Goal: Information Seeking & Learning: Learn about a topic

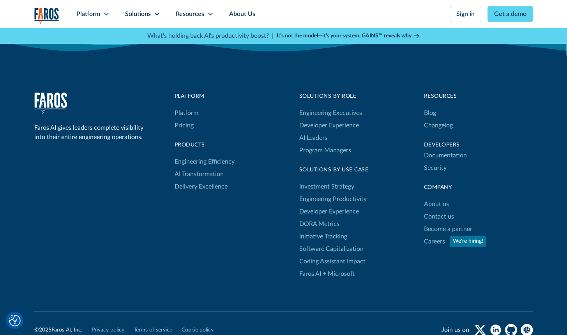
scroll to position [2578, 0]
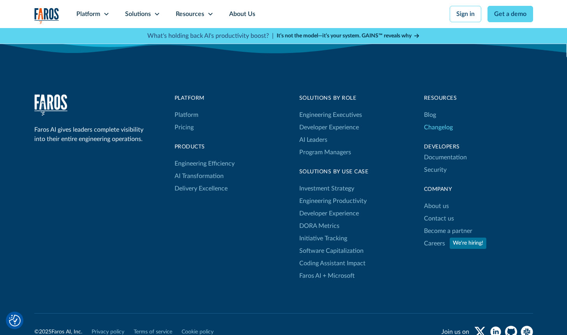
click at [429, 121] on link "Changelog" at bounding box center [438, 127] width 29 height 12
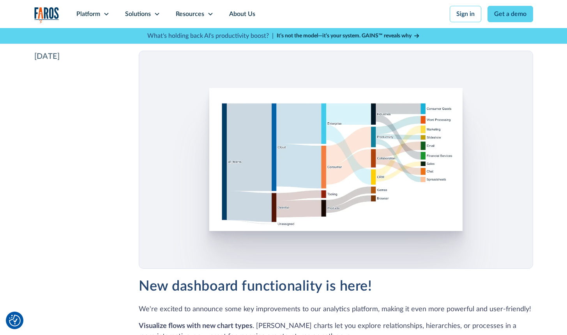
scroll to position [1379, 0]
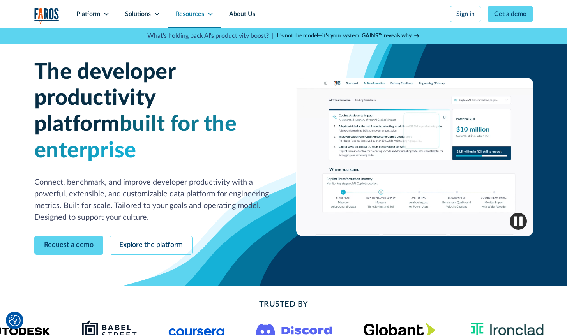
click at [194, 12] on div "Resources" at bounding box center [190, 13] width 28 height 9
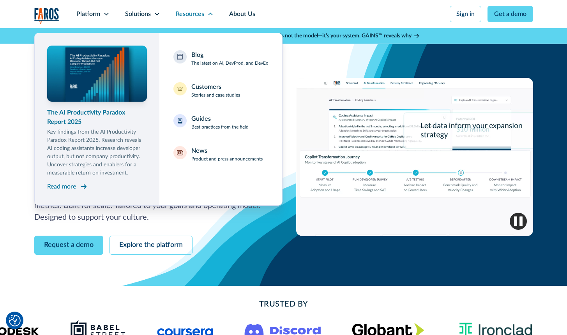
click at [75, 185] on div "Read more" at bounding box center [61, 186] width 29 height 9
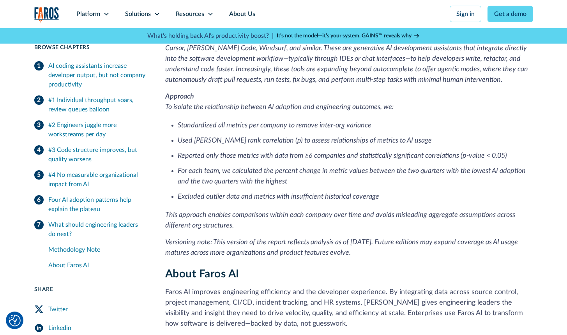
scroll to position [2205, 0]
